Goal: Navigation & Orientation: Find specific page/section

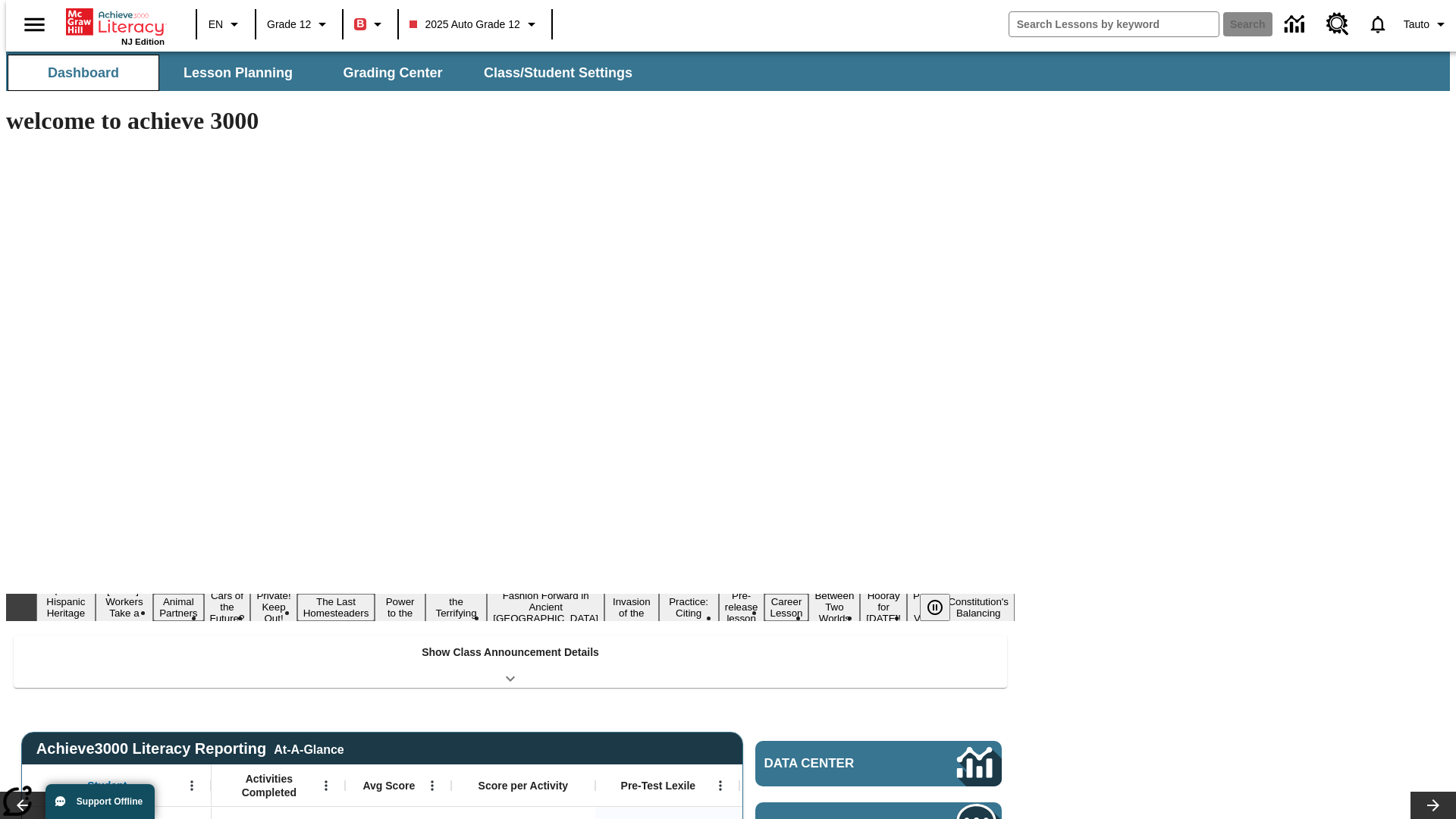
click at [78, 73] on span "Dashboard" at bounding box center [83, 73] width 72 height 17
click at [232, 73] on span "Lesson Planning" at bounding box center [238, 73] width 109 height 17
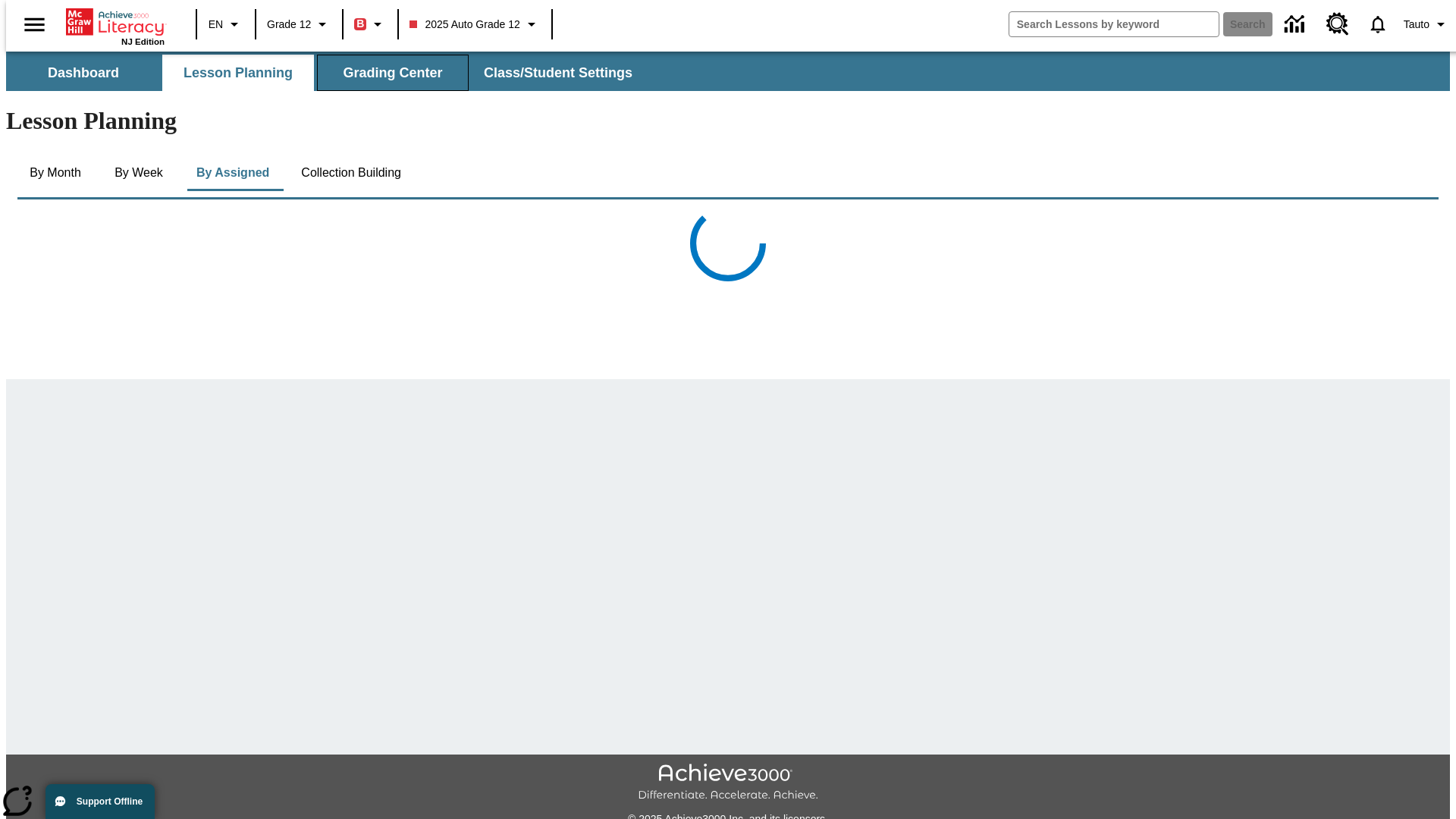
click at [387, 73] on span "Grading Center" at bounding box center [392, 73] width 99 height 17
